Goal: Information Seeking & Learning: Learn about a topic

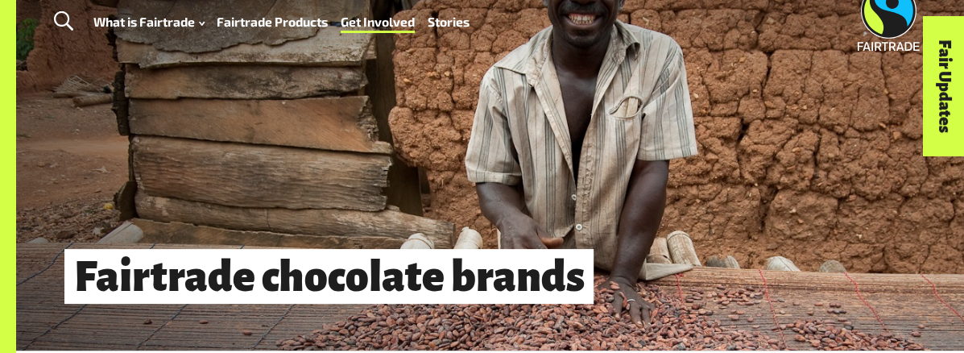
scroll to position [37, 0]
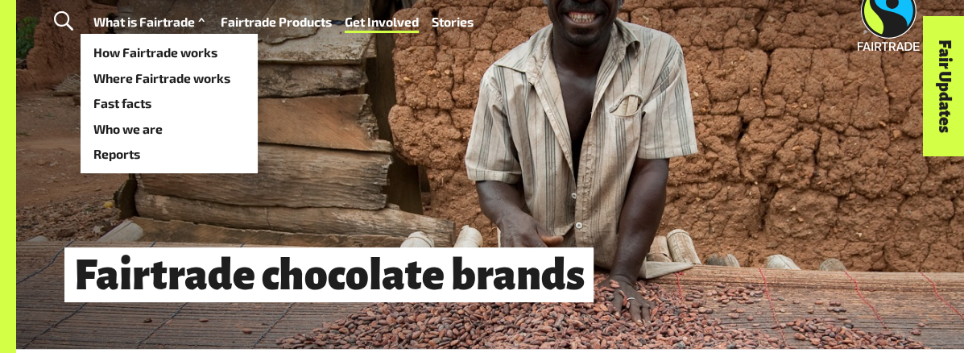
click at [121, 31] on link "What is Fairtrade" at bounding box center [150, 21] width 115 height 23
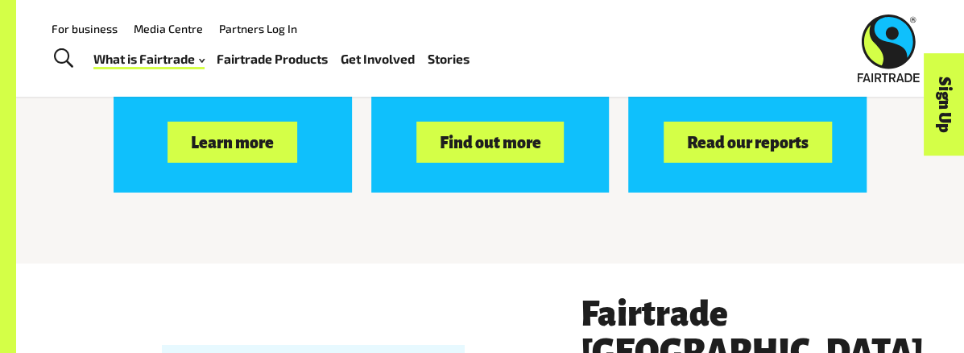
scroll to position [2418, 0]
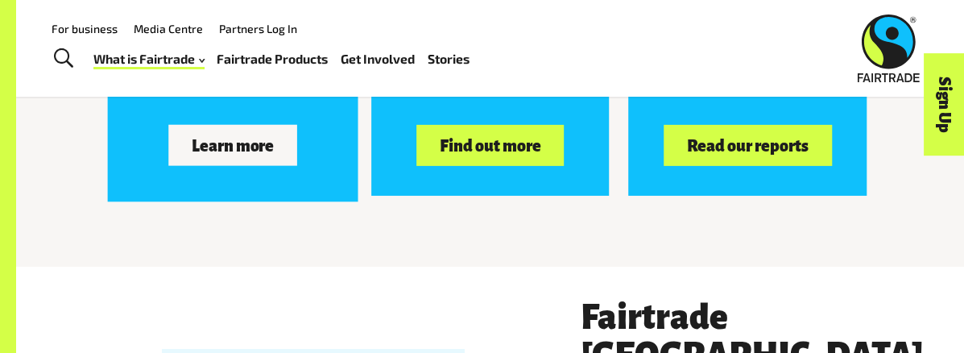
click at [217, 165] on button "Learn more" at bounding box center [232, 145] width 129 height 40
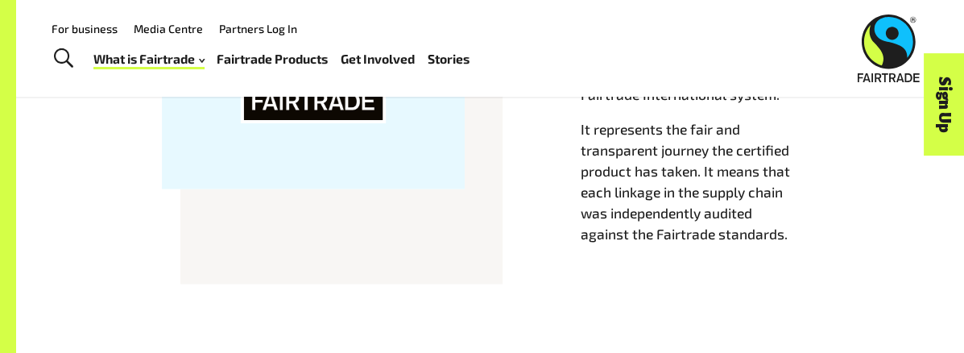
scroll to position [1462, 0]
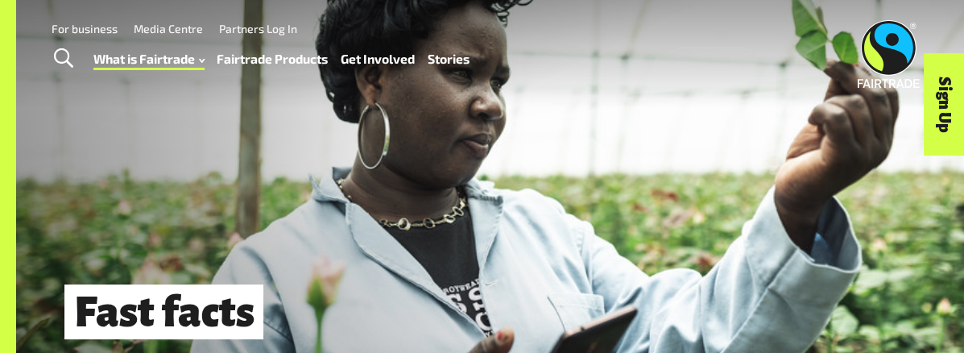
click at [304, 60] on link "Fairtrade Products" at bounding box center [272, 59] width 111 height 23
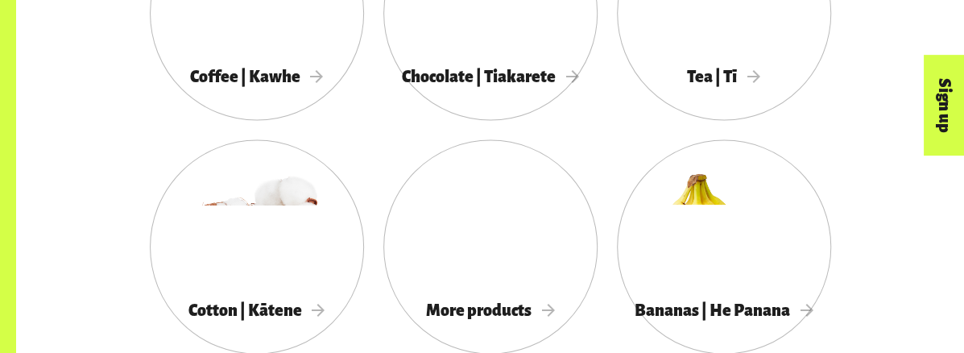
scroll to position [1463, 0]
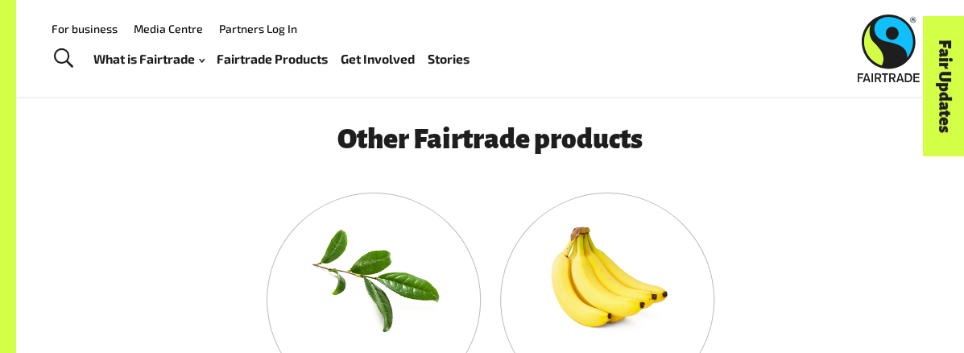
scroll to position [2968, 0]
